Goal: Task Accomplishment & Management: Manage account settings

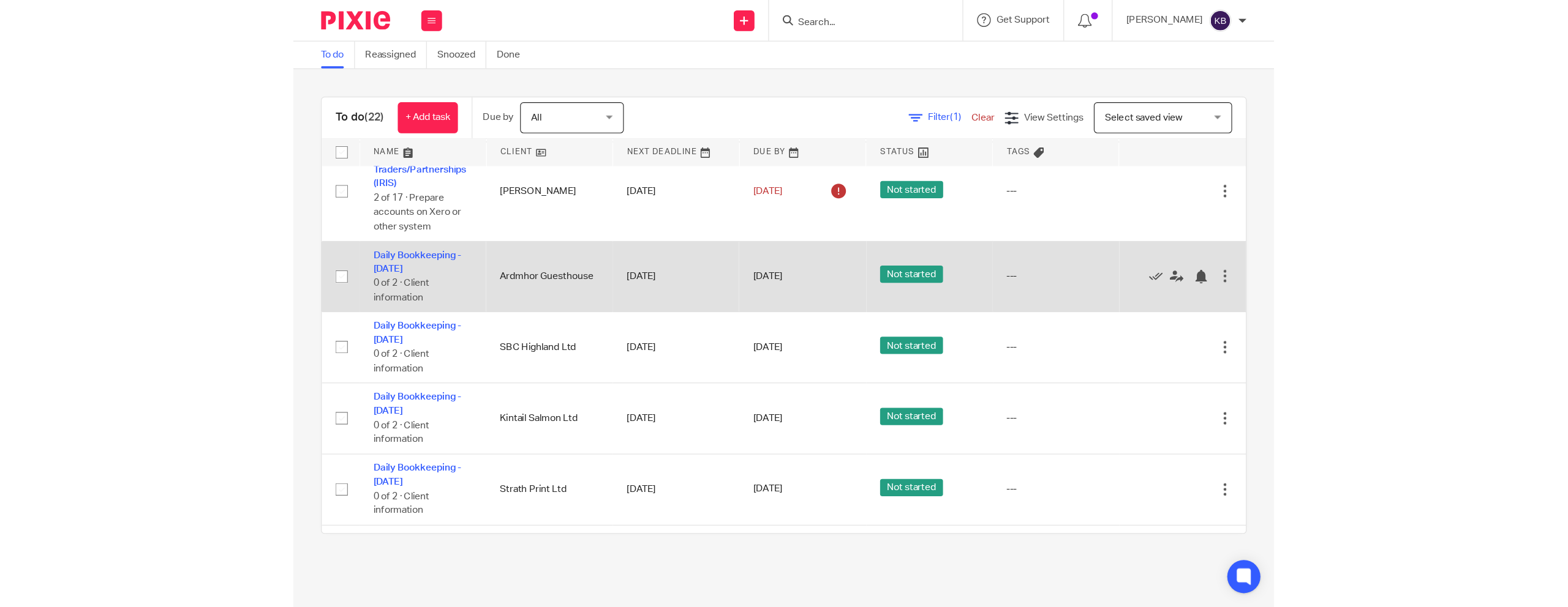
scroll to position [99, 0]
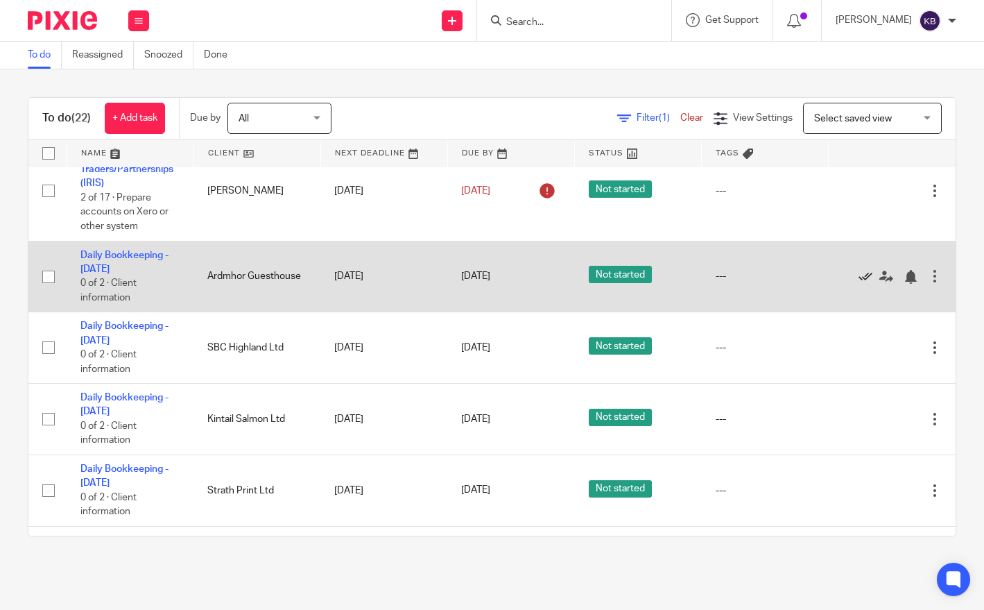
click at [862, 282] on icon at bounding box center [866, 277] width 14 height 14
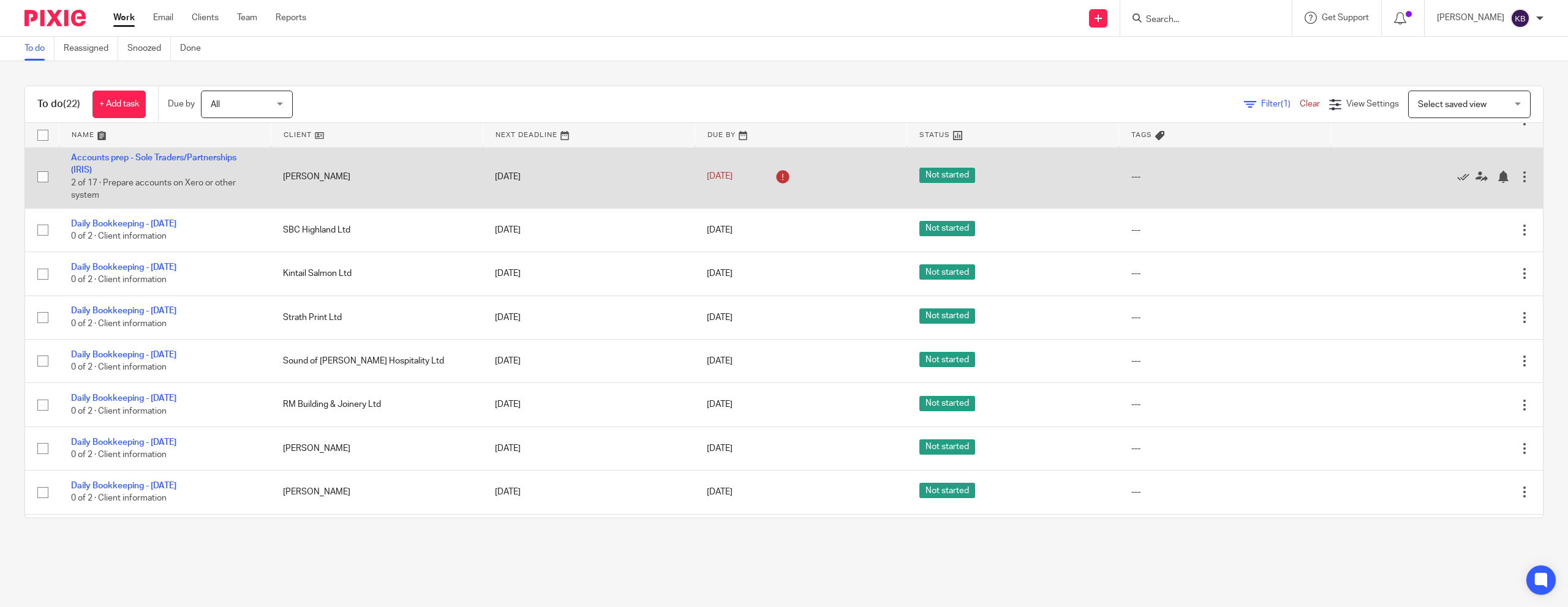
scroll to position [34, 0]
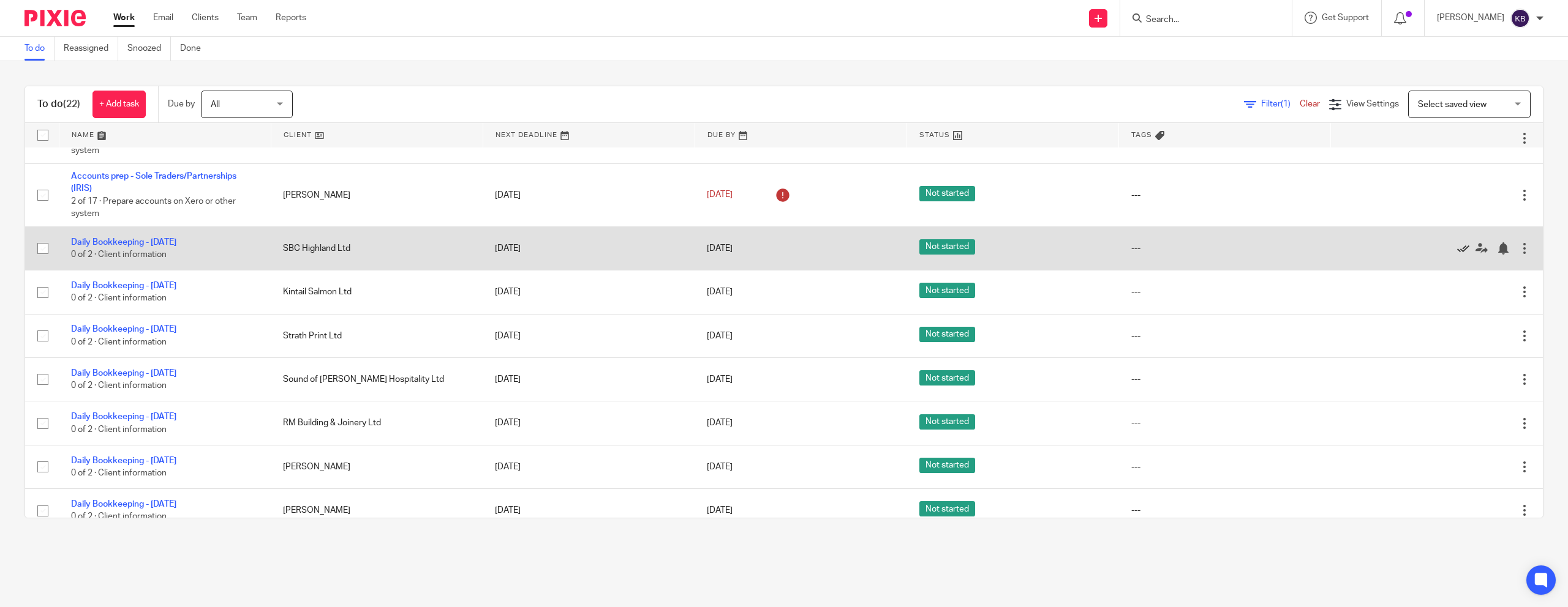
click at [869, 255] on icon at bounding box center [1463, 249] width 12 height 12
click at [869, 249] on icon at bounding box center [1463, 249] width 12 height 12
click at [869, 251] on icon at bounding box center [1463, 249] width 12 height 12
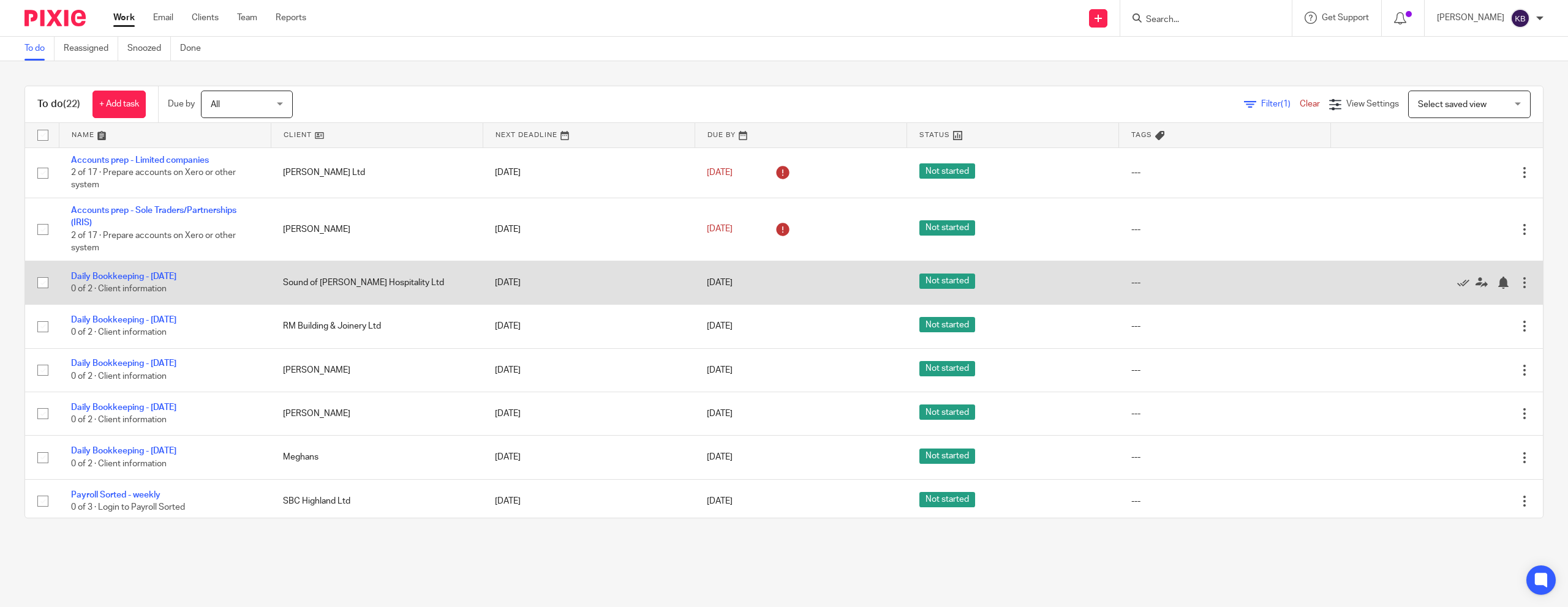
scroll to position [1, 0]
click at [869, 286] on icon at bounding box center [1463, 281] width 12 height 12
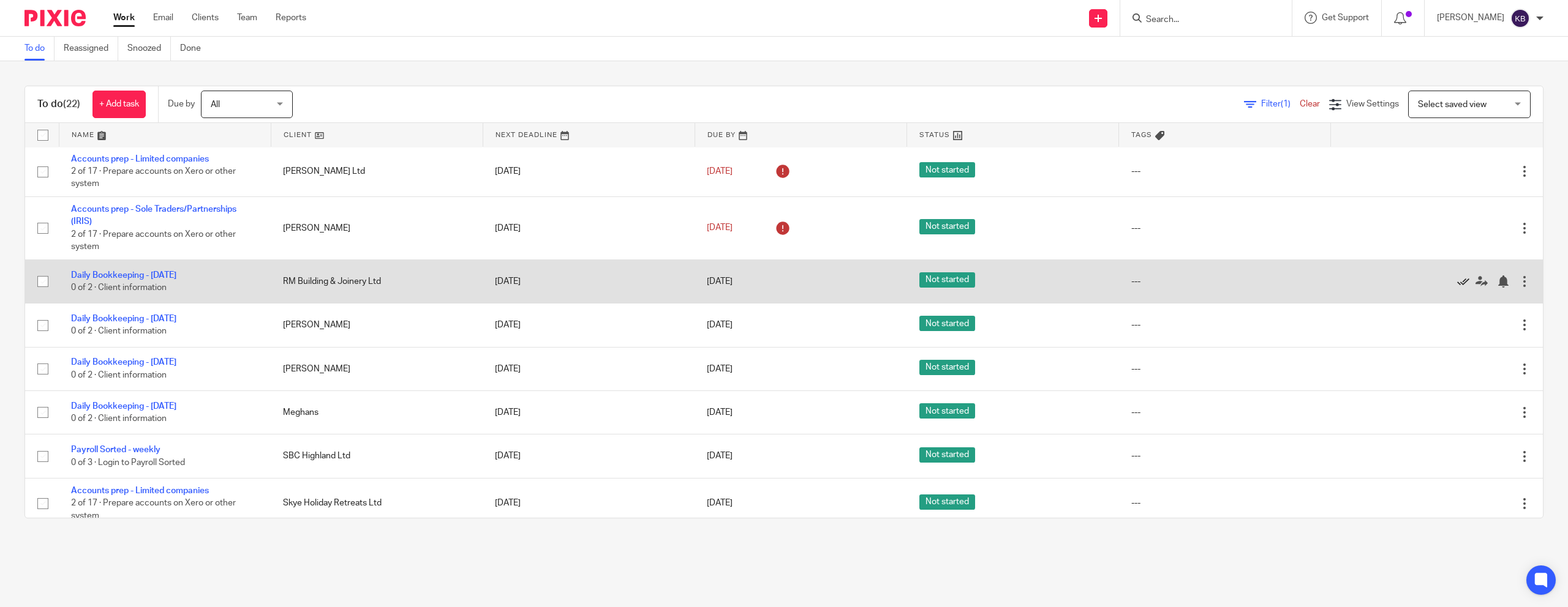
click at [869, 285] on icon at bounding box center [1463, 281] width 12 height 12
click at [869, 283] on icon at bounding box center [1463, 281] width 12 height 12
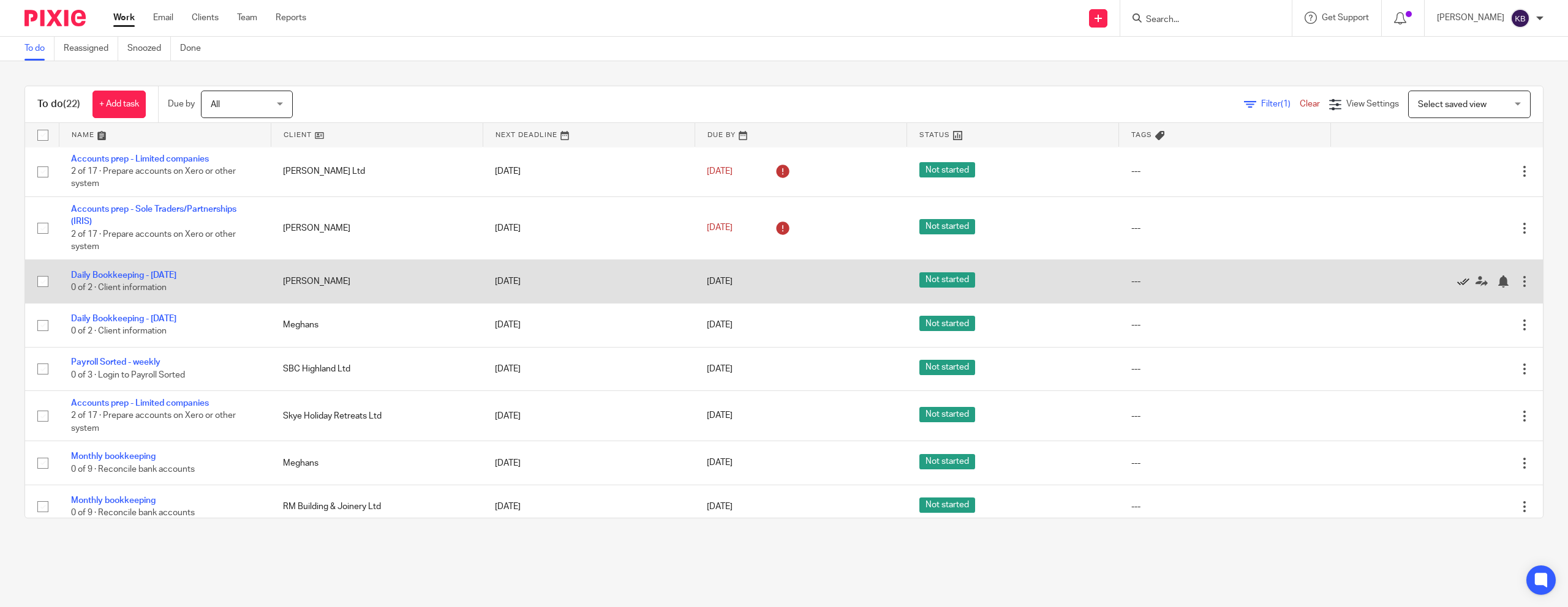
click at [869, 284] on icon at bounding box center [1463, 281] width 12 height 12
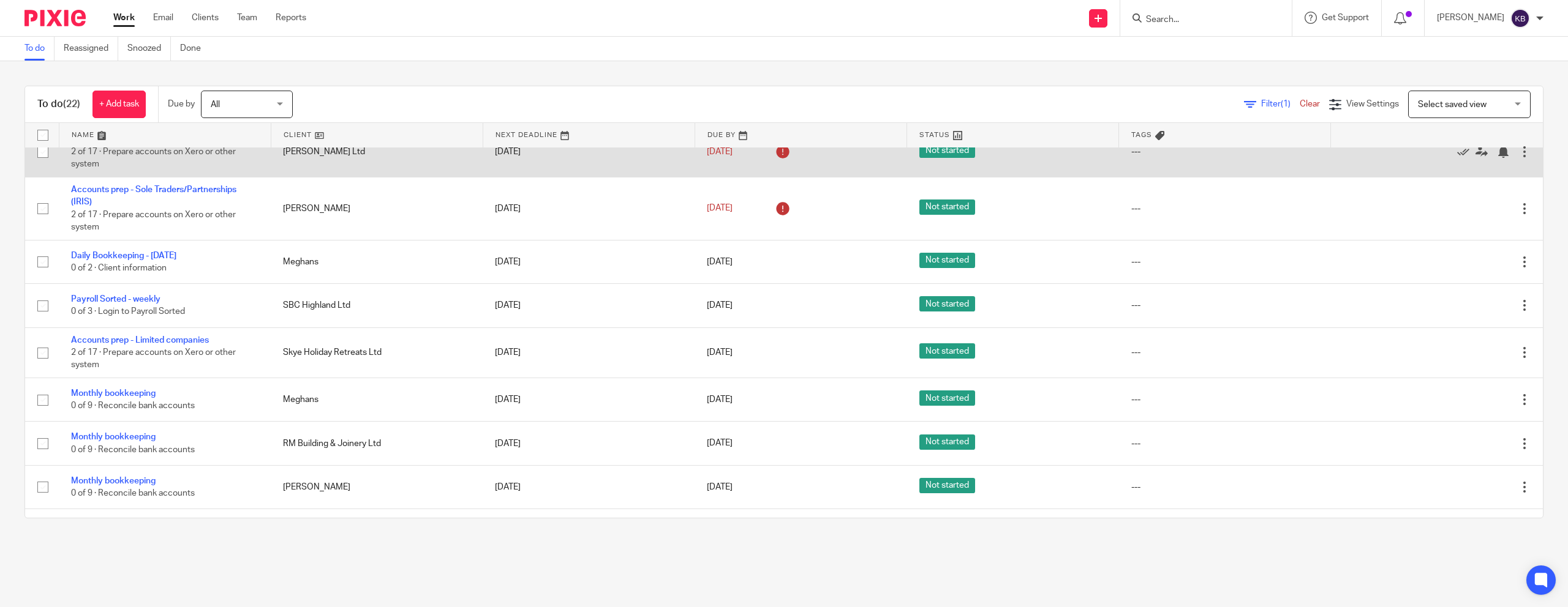
scroll to position [0, 0]
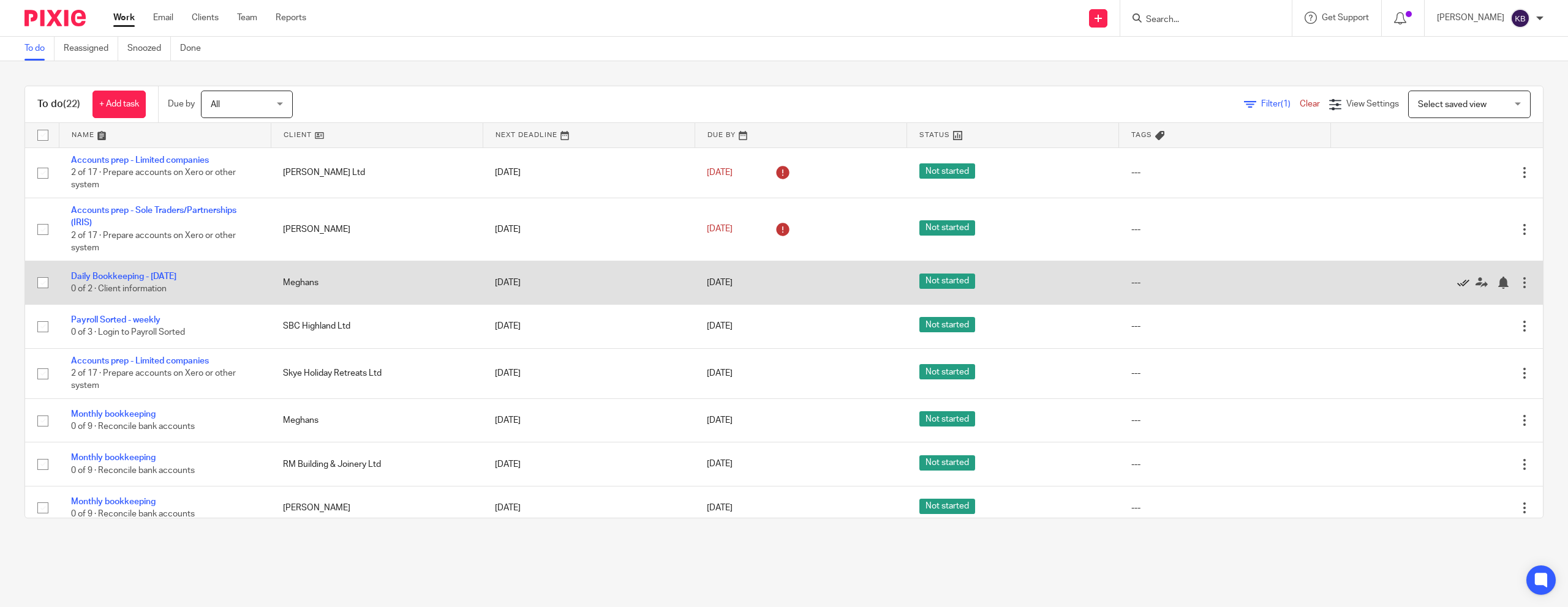
click at [869, 282] on icon at bounding box center [1463, 283] width 12 height 12
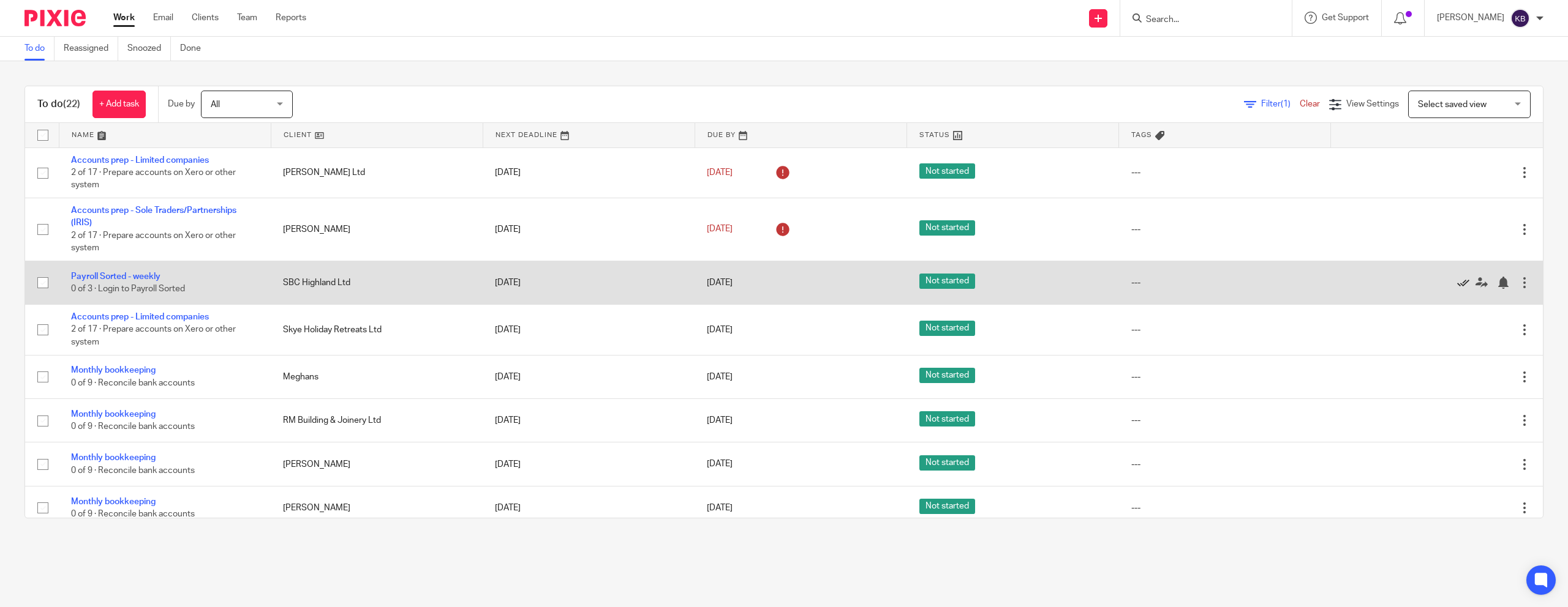
click at [869, 288] on icon at bounding box center [1463, 283] width 12 height 12
